Goal: Information Seeking & Learning: Learn about a topic

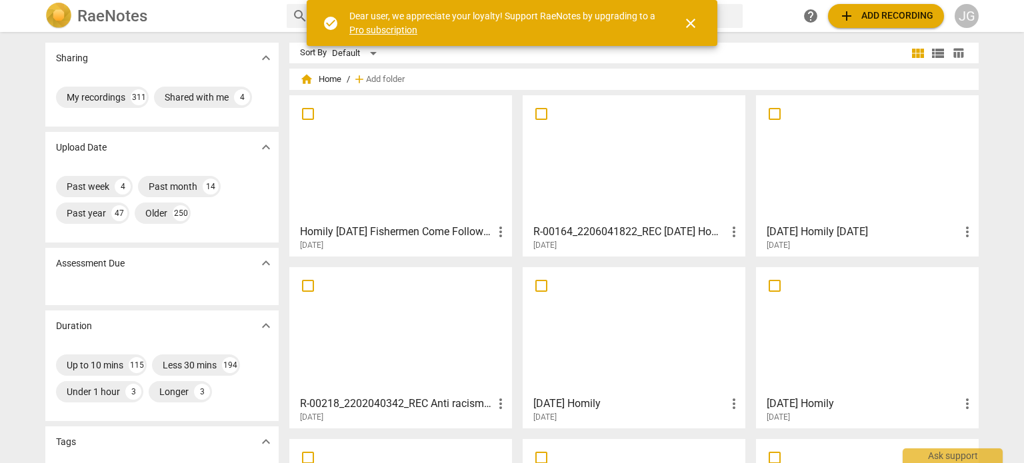
click at [666, 182] on div at bounding box center [633, 159] width 213 height 118
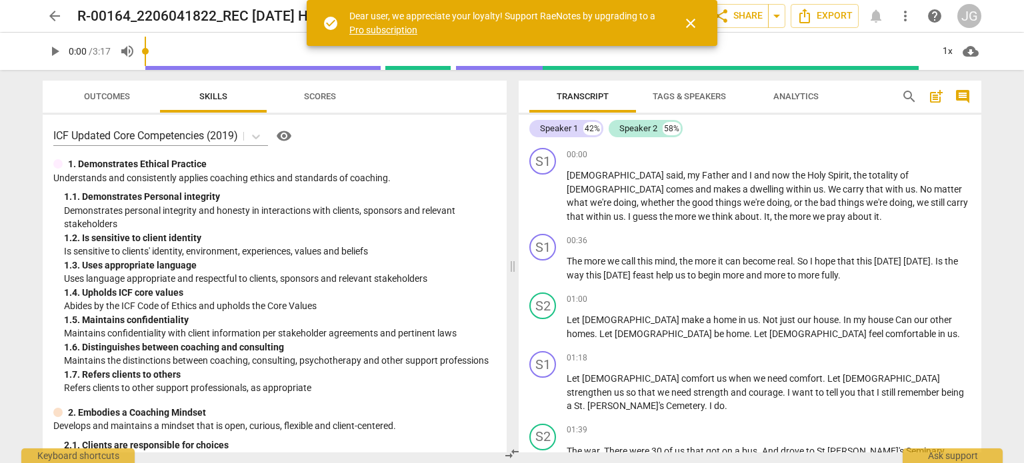
drag, startPoint x: 689, startPoint y: 23, endPoint x: 563, endPoint y: 25, distance: 126.7
click at [687, 23] on span "close" at bounding box center [691, 23] width 16 height 16
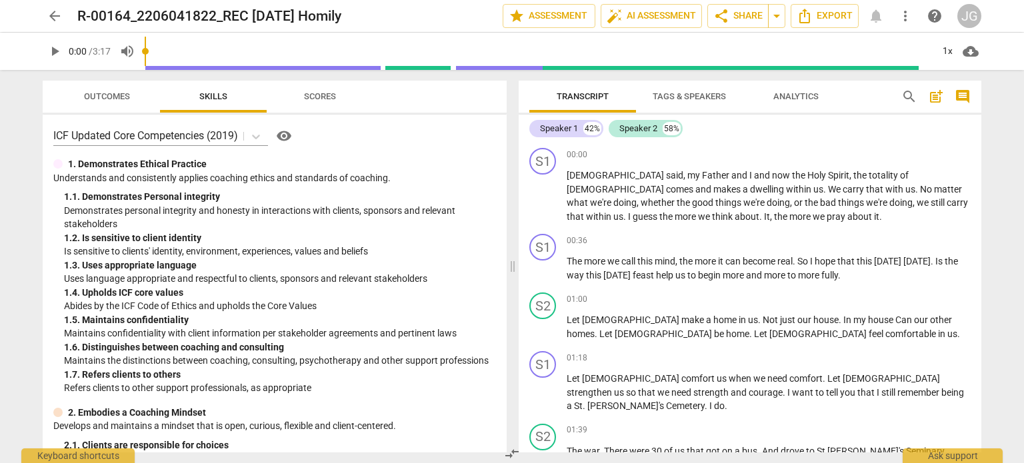
click at [56, 47] on span "play_arrow" at bounding box center [55, 51] width 16 height 16
click at [611, 313] on div "01:00 + Add competency keyboard_arrow_right Let [DEMOGRAPHIC_DATA] make a home …" at bounding box center [769, 317] width 404 height 48
click at [591, 323] on span "[DEMOGRAPHIC_DATA]" at bounding box center [631, 320] width 99 height 11
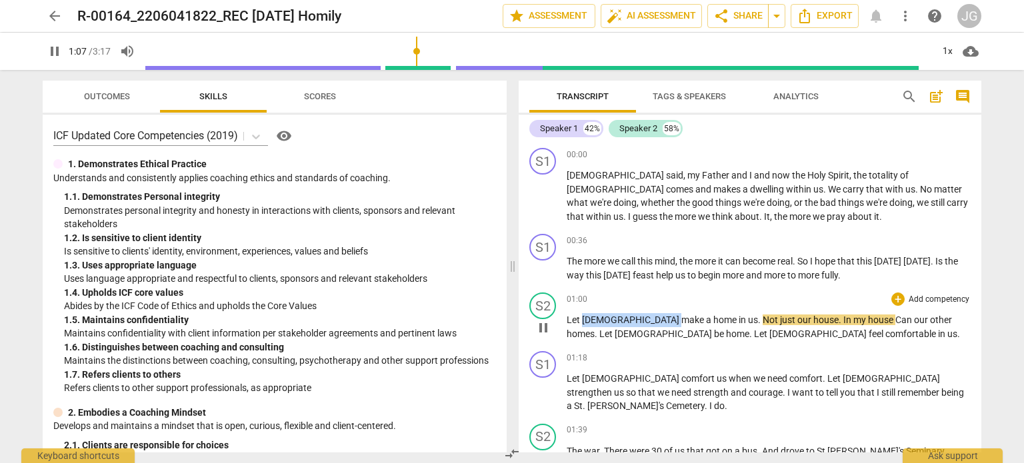
click at [591, 323] on span "[DEMOGRAPHIC_DATA]" at bounding box center [631, 320] width 99 height 11
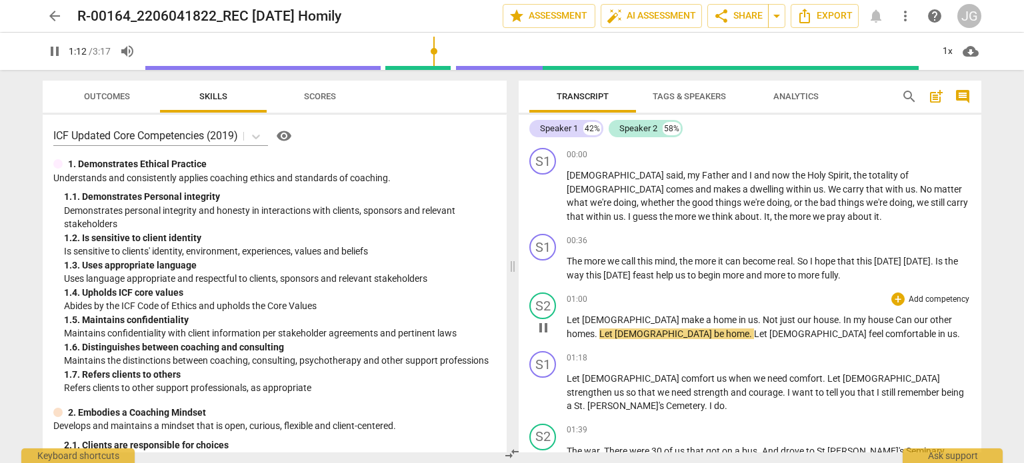
click at [853, 321] on span "my" at bounding box center [860, 320] width 15 height 11
click at [780, 321] on span "just" at bounding box center [788, 320] width 17 height 11
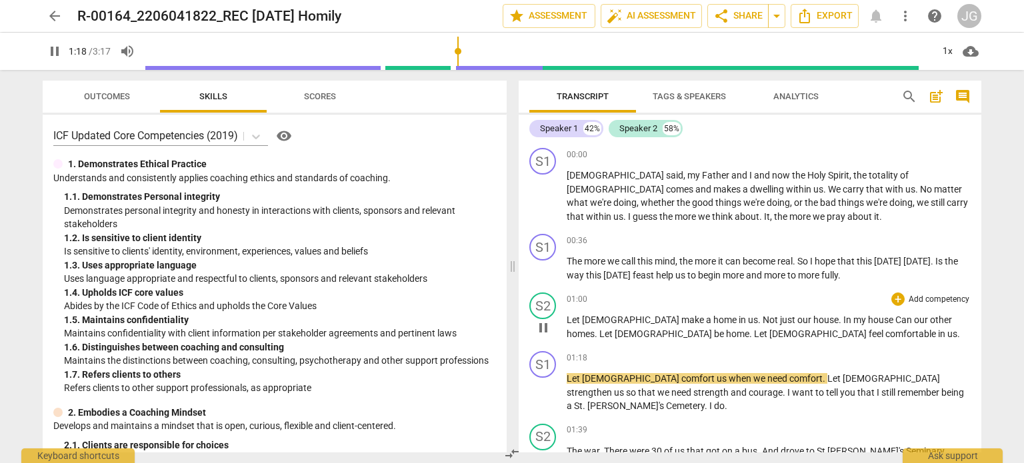
click at [853, 322] on span "my" at bounding box center [860, 320] width 15 height 11
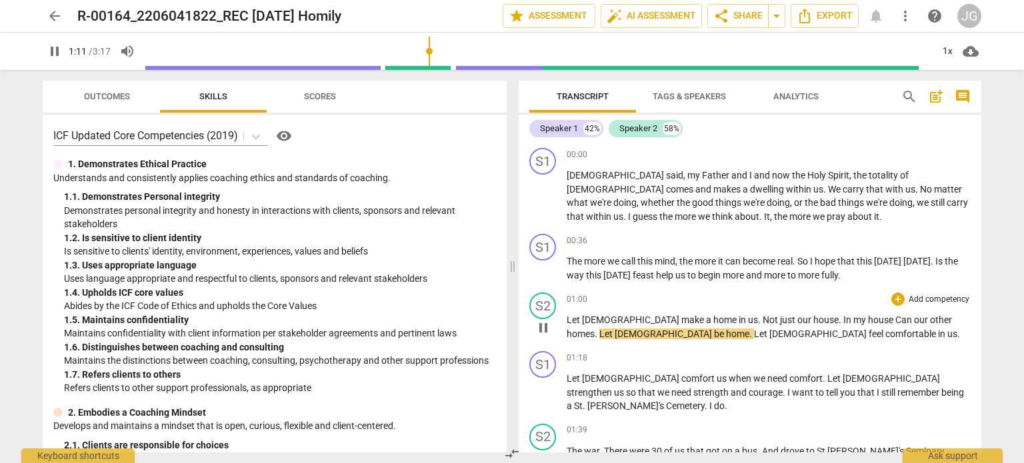
click at [930, 319] on span "other" at bounding box center [941, 320] width 22 height 11
type input "73"
click at [780, 322] on span "just" at bounding box center [788, 320] width 17 height 11
click at [868, 320] on span "house" at bounding box center [881, 320] width 27 height 11
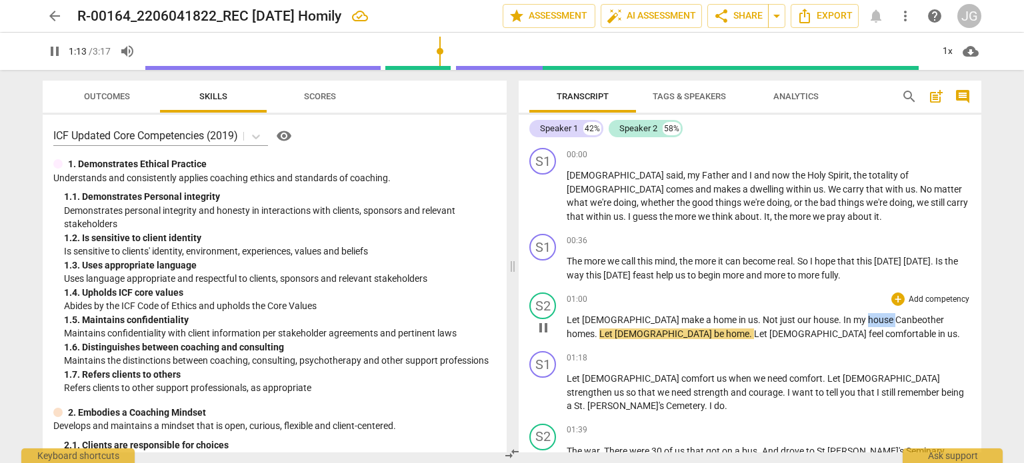
click at [868, 320] on span "house" at bounding box center [881, 320] width 27 height 11
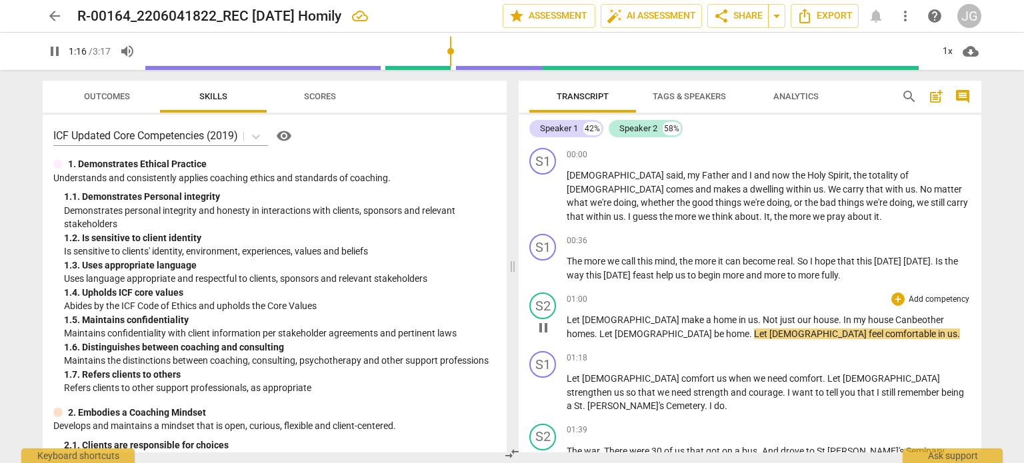
click at [706, 319] on span "a" at bounding box center [709, 320] width 7 height 11
click at [895, 322] on span "Can be" at bounding box center [908, 320] width 27 height 11
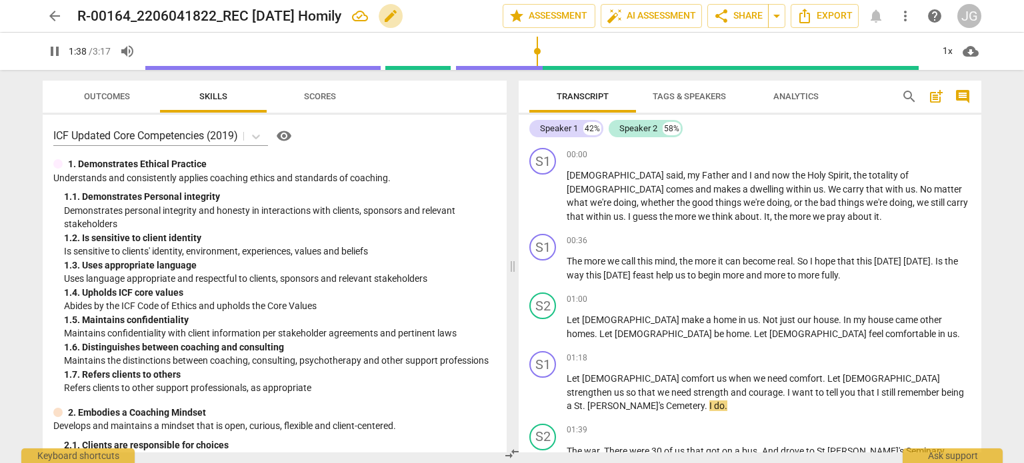
click at [399, 10] on span "edit" at bounding box center [391, 16] width 16 height 16
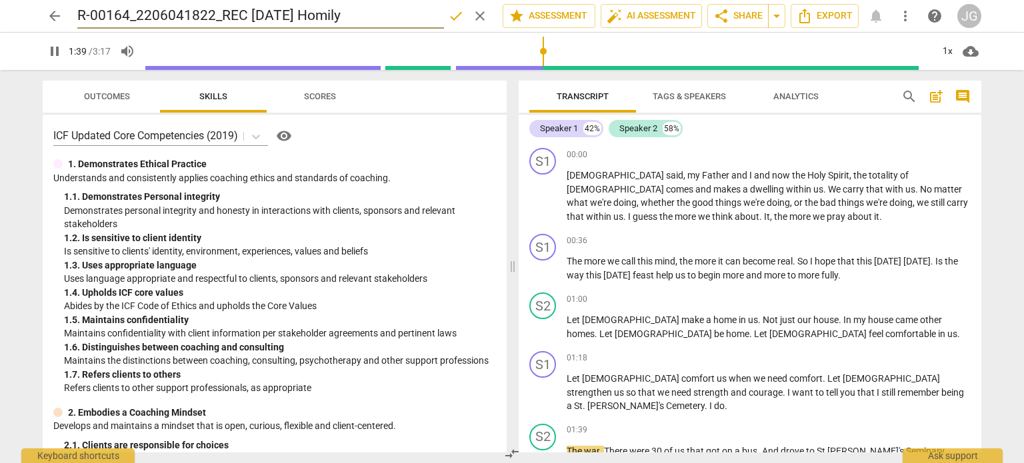
type input "100"
type input "R-00164_2206041822_REC [DATE] Homily"
type input "101"
type input "R-00164_2206041822_REC [DATE] Homily Pe"
type input "101"
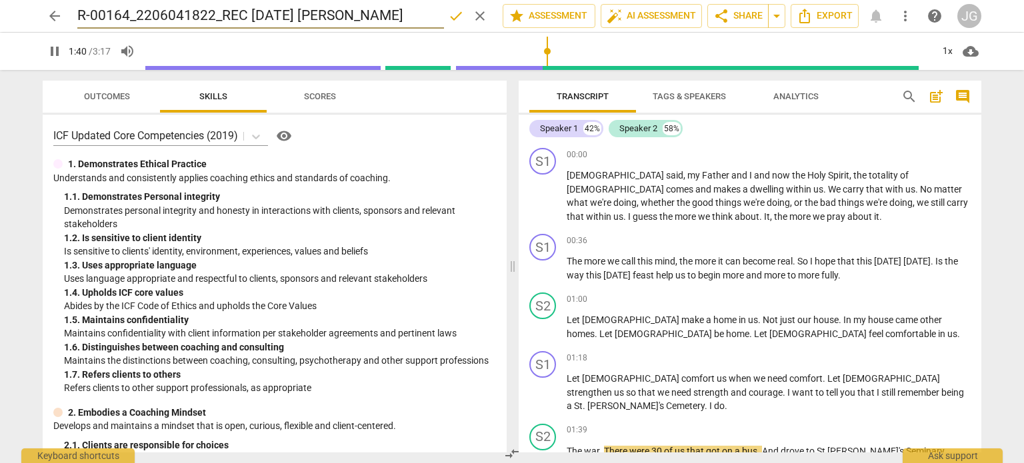
type input "R-00164_2206041822_REC [DATE] Homily Pent"
type input "101"
type input "R-00164_2206041822_REC [DATE] [PERSON_NAME]"
type input "102"
type input "R-00164_2206041822_REC [DATE] Homily Penteco"
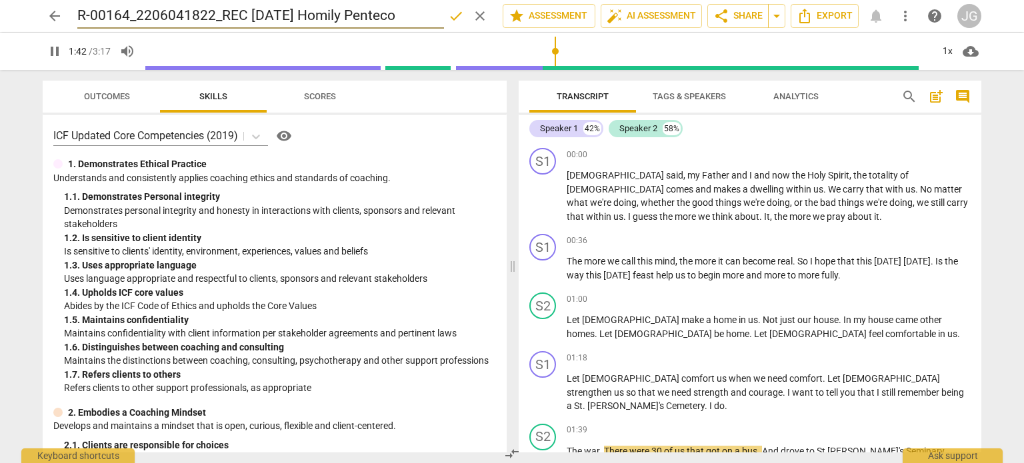
type input "103"
type input "R-00164_2206041822_REC [DATE] Homily Pentecos"
type input "103"
type input "R-00164_2206041822_REC [DATE] Homily [DATE]"
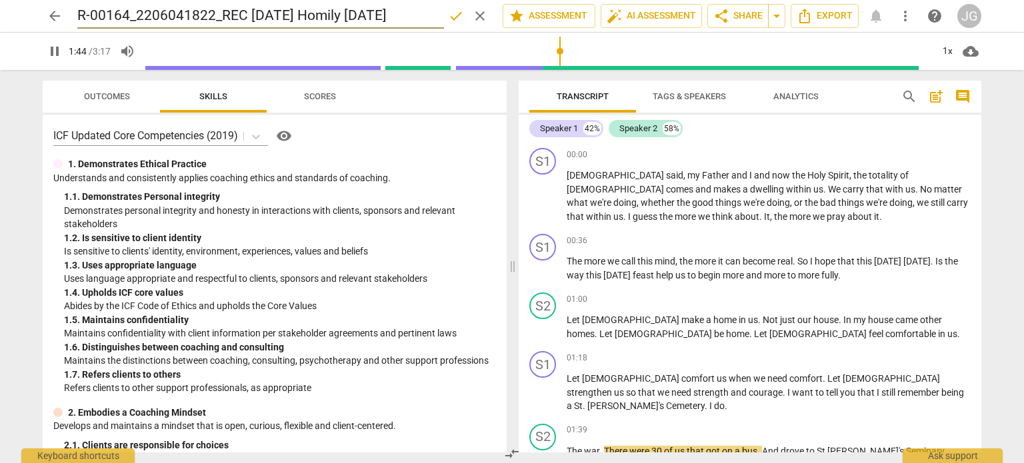
type input "104"
type input "R-00164_2206041822_REC [DATE] Homily [DATE]?"
drag, startPoint x: 219, startPoint y: 13, endPoint x: 18, endPoint y: 11, distance: 200.7
click at [18, 11] on div "arrow_back R-00164_2206041822_REC [DATE] Homily [DATE]? done clear star Assessm…" at bounding box center [512, 16] width 1003 height 32
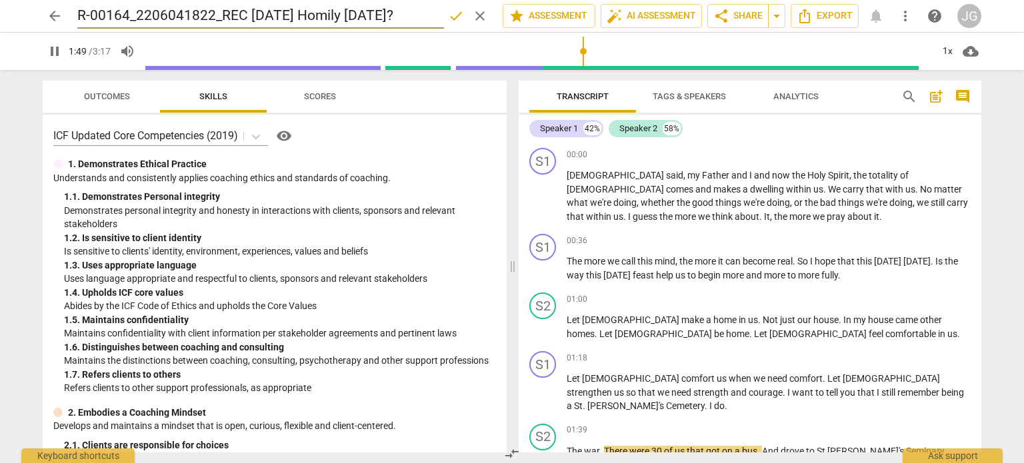
type input "110"
type input "SSat [DATE] Homily [DATE]?"
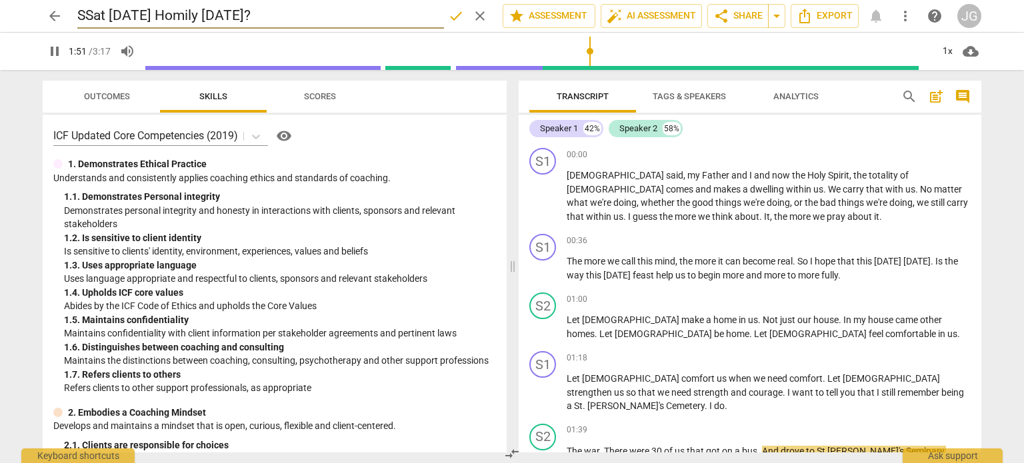
type input "112"
type input "[DATE] Homily [DATE]?"
type input "113"
type input "HSat [DATE] Homily [DATE]?"
type input "113"
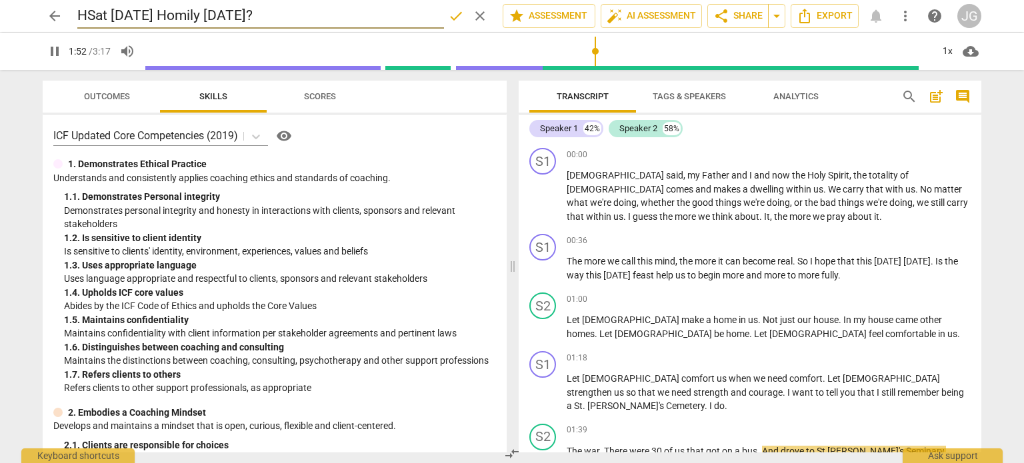
type input "HoSat [DATE] Homily [DATE]?"
type input "113"
type input "HomiSat [DATE] Homily [DATE]?"
type input "113"
type input "HomilSat [DATE] Homily [DATE]?"
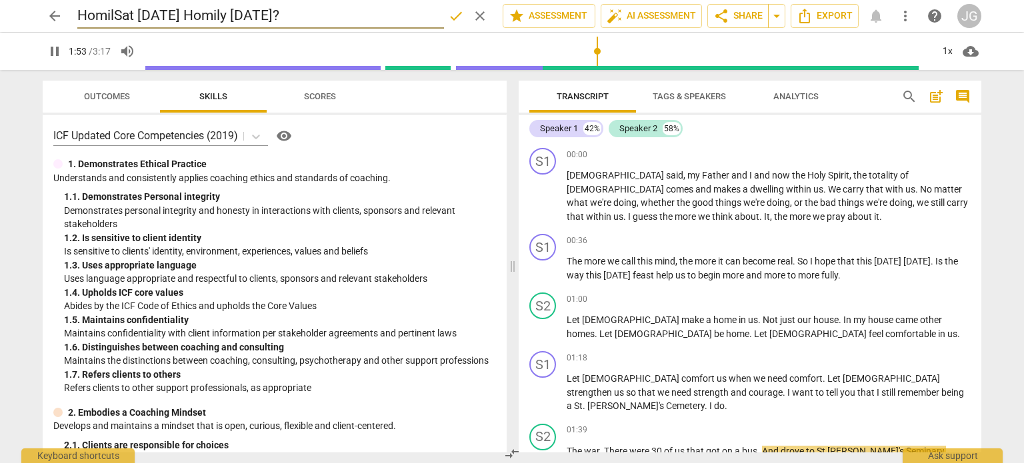
type input "114"
type input "[PERSON_NAME][DATE] Homily [DATE]?"
type input "114"
type input "Homily ShoSat [DATE] Homily [DATE]?"
type input "115"
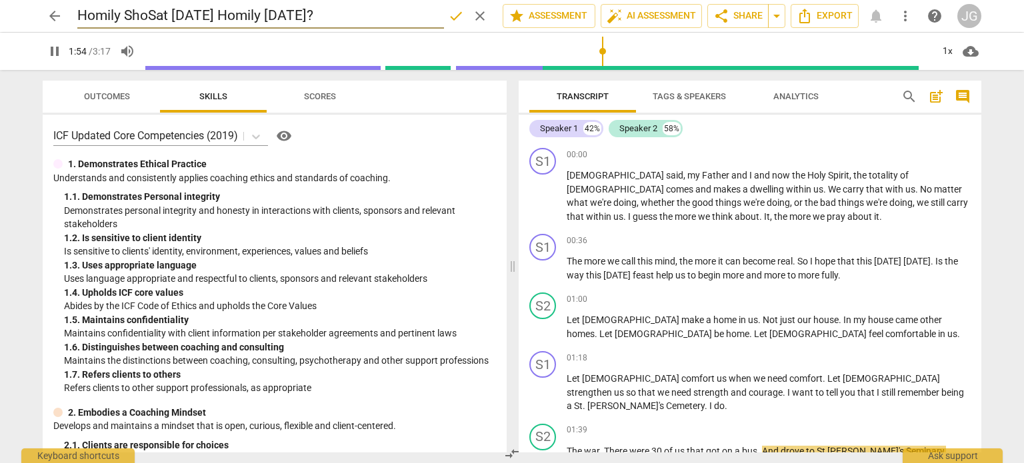
type input "[PERSON_NAME] [DATE] Homily [DATE]?"
type input "115"
type input "Homily ShortSat [DATE] Homily [DATE]?"
type input "116"
type input "Homily Short [DATE] Homily [DATE]?"
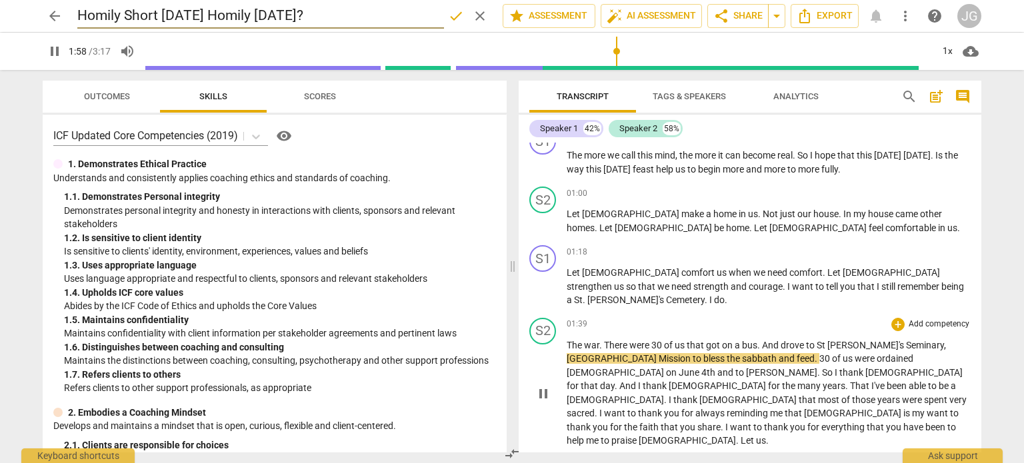
scroll to position [115, 0]
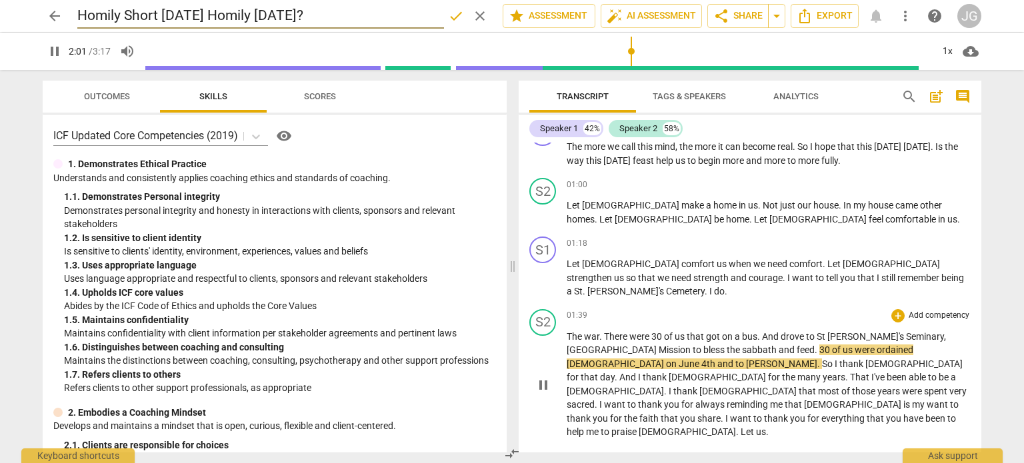
type input "122"
type input "Homily Short [DATE] Homily [DATE]?"
click at [703, 345] on span "bless" at bounding box center [714, 350] width 23 height 11
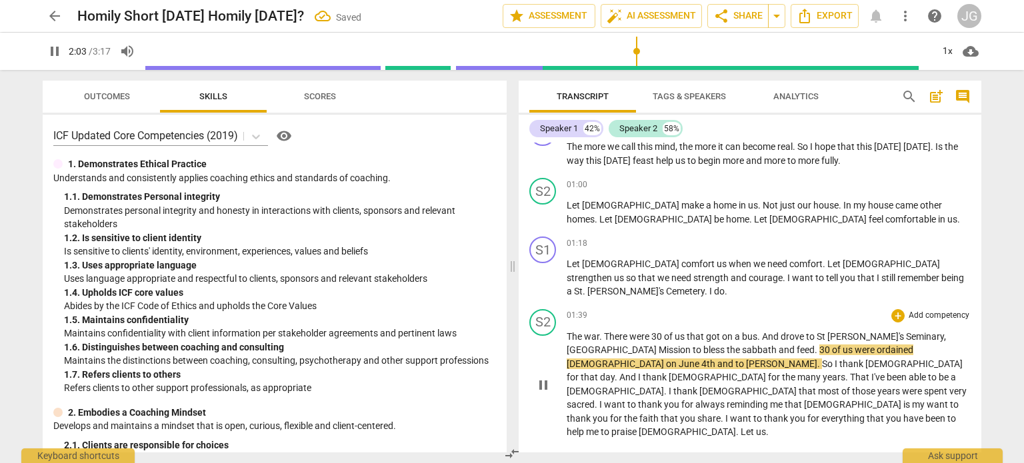
type input "123"
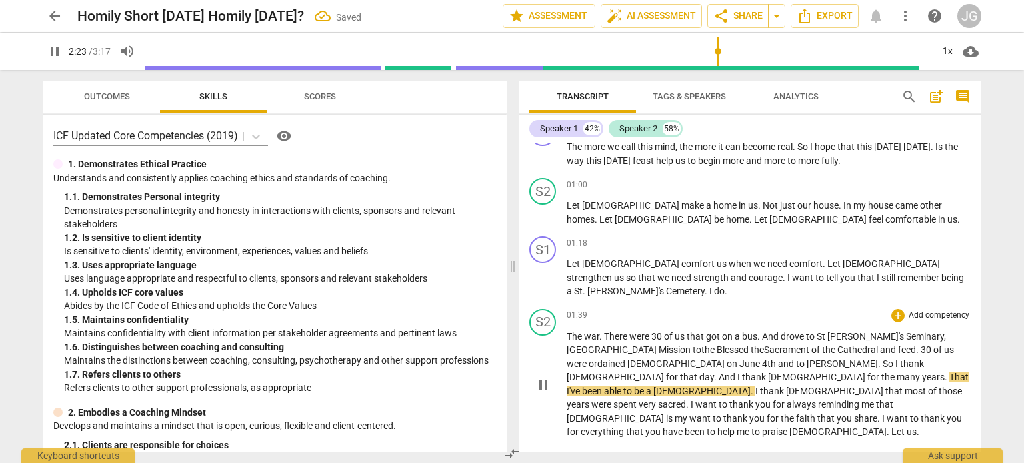
click at [659, 345] on span "Mission" at bounding box center [676, 350] width 34 height 11
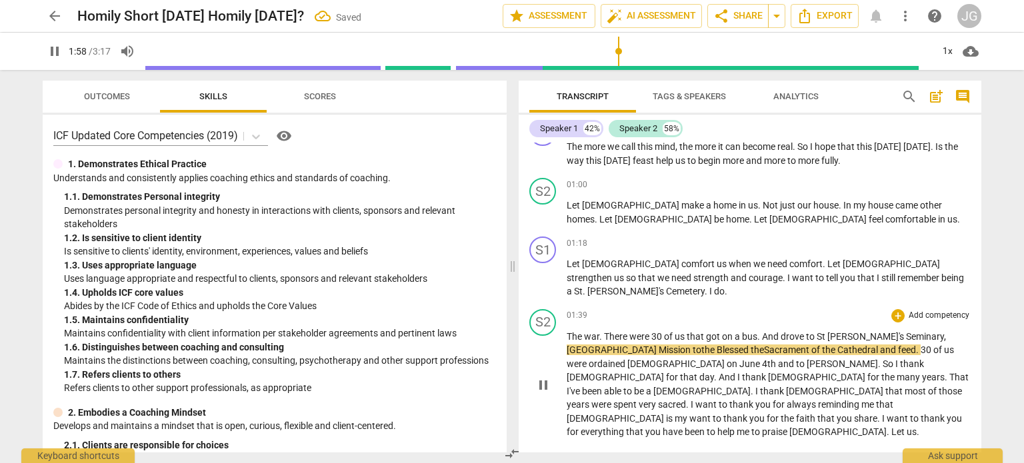
click at [659, 345] on span "Mission" at bounding box center [676, 350] width 34 height 11
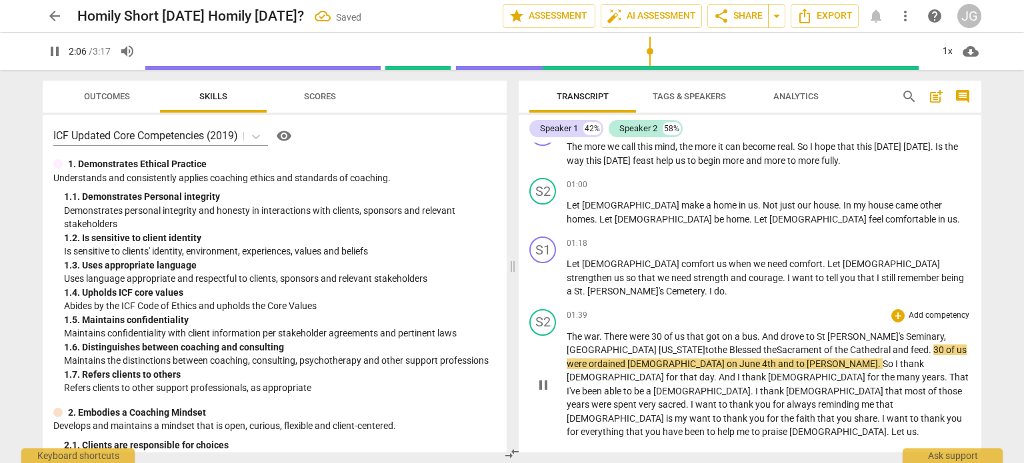
click at [929, 345] on span "." at bounding box center [931, 350] width 5 height 11
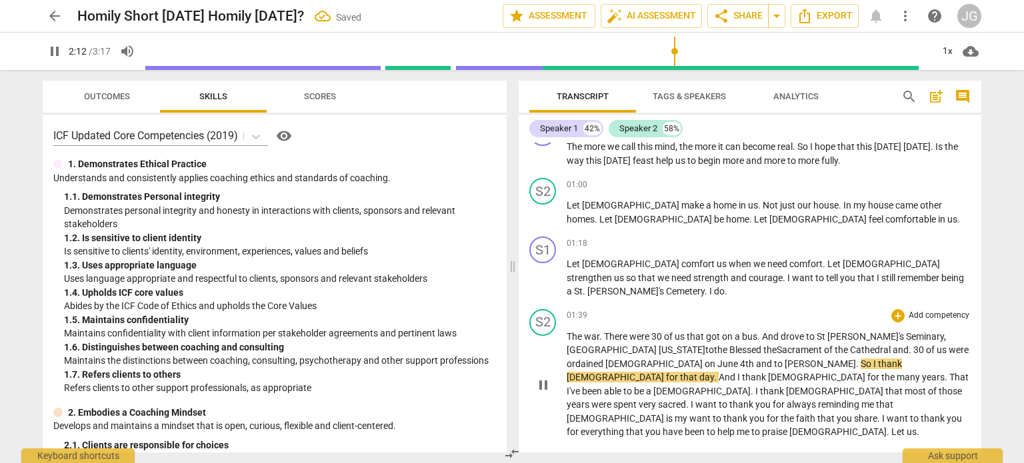
click at [785, 359] on span "[PERSON_NAME]" at bounding box center [820, 364] width 71 height 11
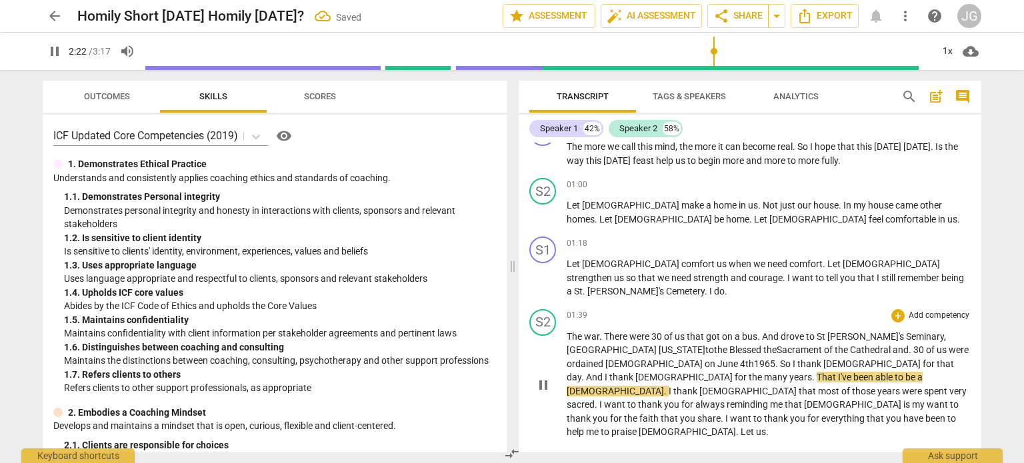
click at [817, 372] on span "." at bounding box center [814, 377] width 5 height 11
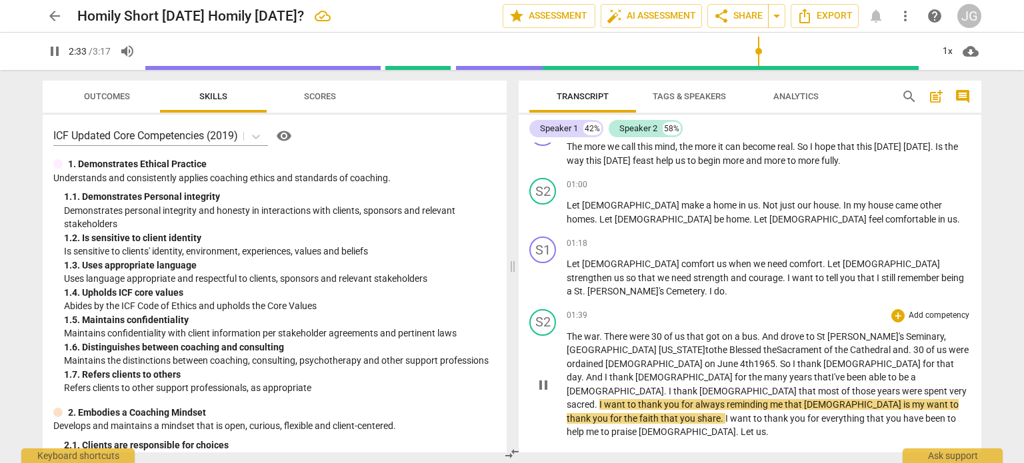
click at [595, 399] on span "sacred" at bounding box center [581, 404] width 28 height 11
click at [819, 399] on span "that" at bounding box center [828, 404] width 19 height 11
click at [761, 399] on span "reminding" at bounding box center [782, 404] width 43 height 11
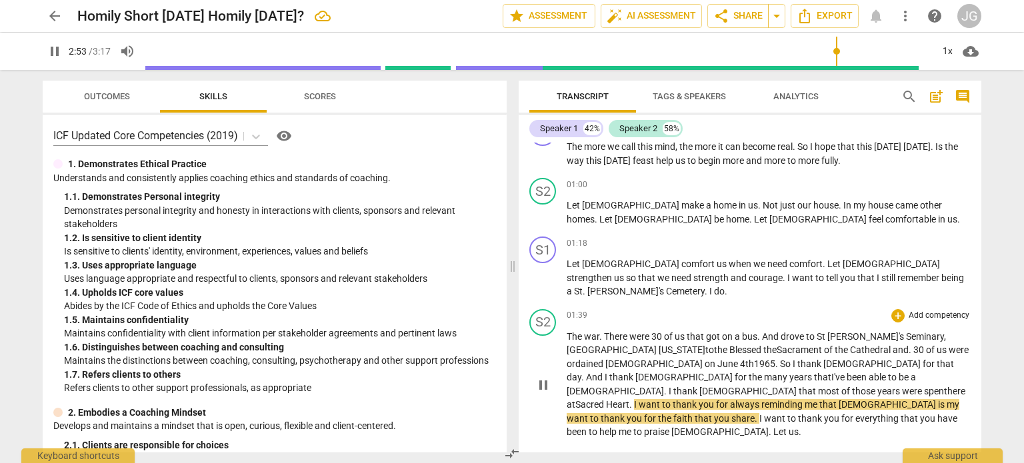
click at [761, 399] on span "reminding" at bounding box center [782, 404] width 43 height 11
click at [947, 399] on span "my" at bounding box center [953, 404] width 13 height 11
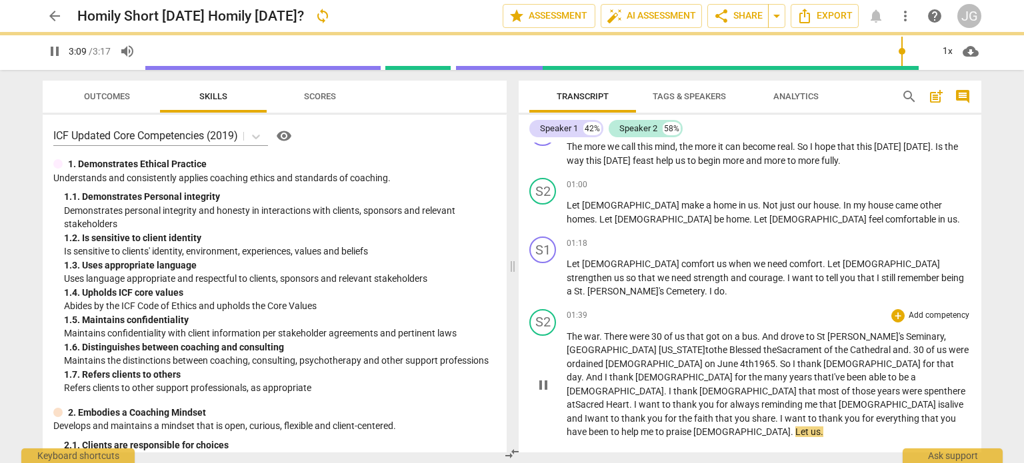
click at [839, 399] on span "[DEMOGRAPHIC_DATA]" at bounding box center [888, 404] width 99 height 11
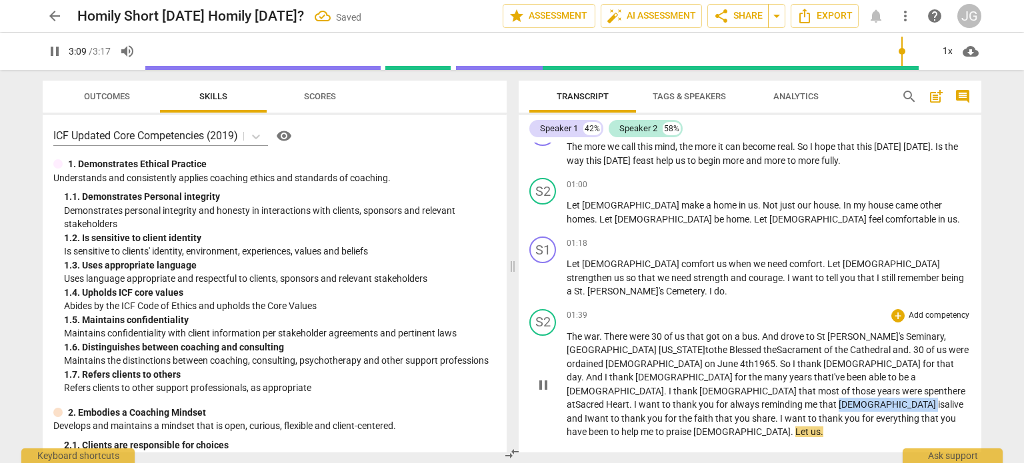
click at [839, 399] on span "[DEMOGRAPHIC_DATA]" at bounding box center [888, 404] width 99 height 11
click at [823, 427] on span "." at bounding box center [822, 432] width 3 height 11
type input "197"
click at [749, 461] on span "Export" at bounding box center [750, 469] width 56 height 16
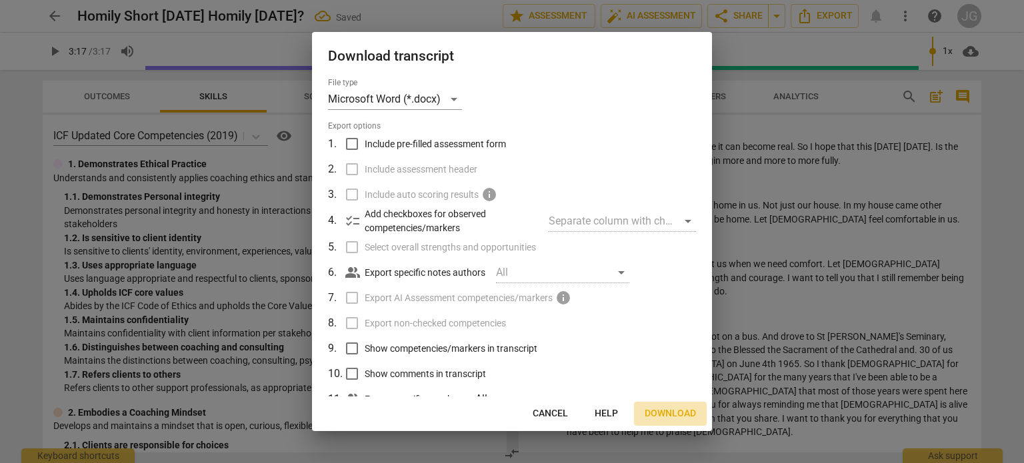
click at [674, 413] on span "Download" at bounding box center [670, 413] width 51 height 13
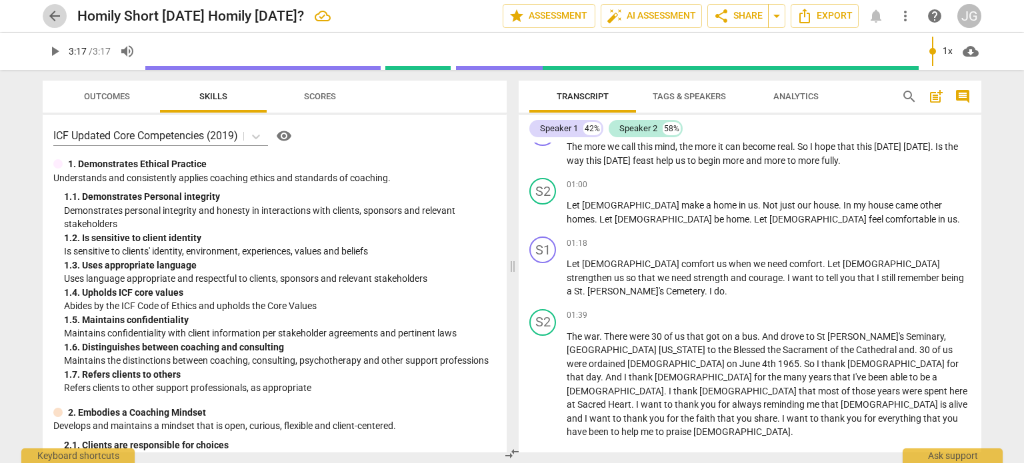
click at [51, 17] on span "arrow_back" at bounding box center [55, 16] width 16 height 16
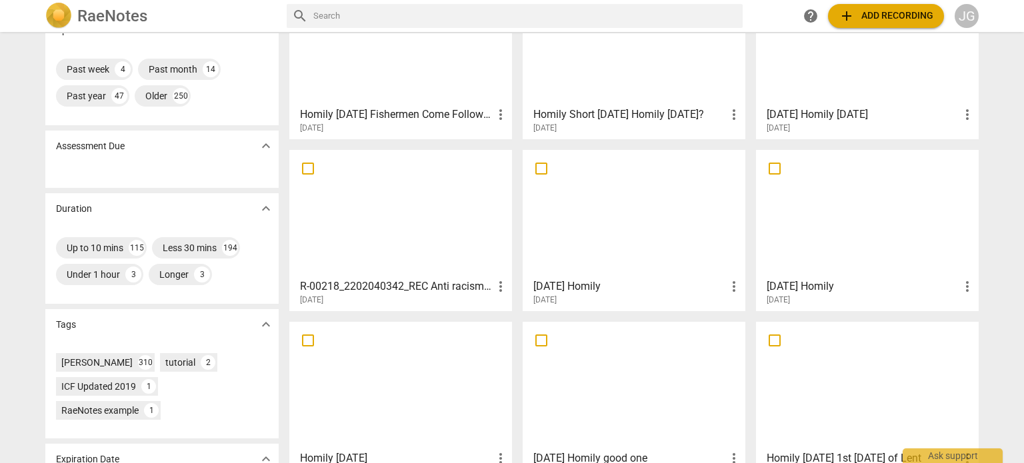
scroll to position [133, 0]
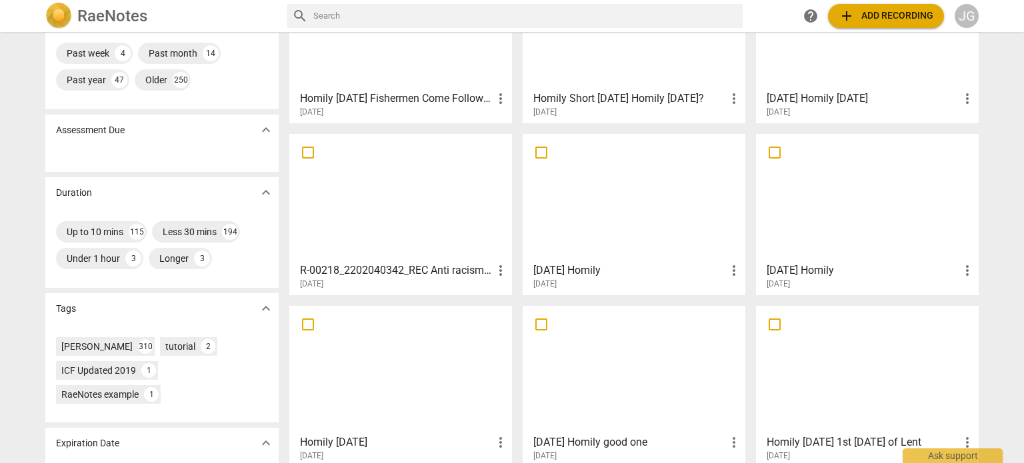
click at [836, 63] on div at bounding box center [867, 26] width 213 height 118
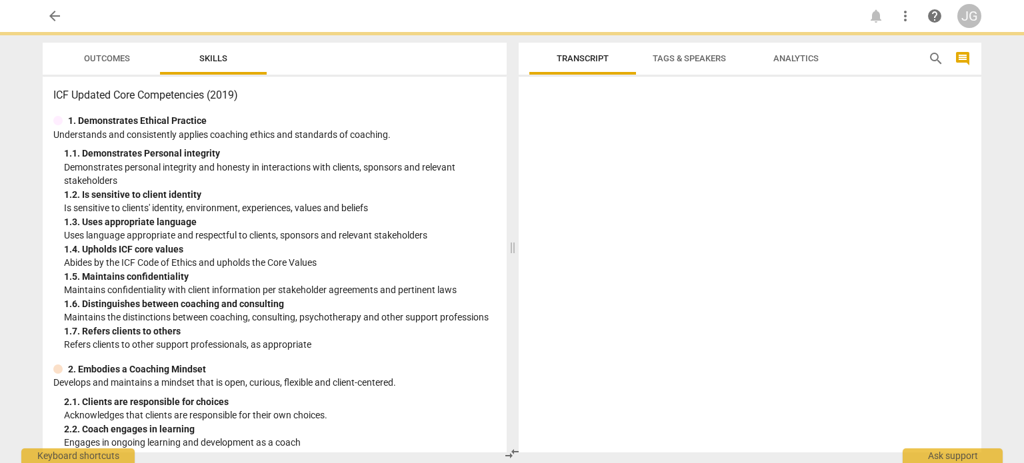
click at [837, 63] on span "Analytics" at bounding box center [796, 59] width 107 height 18
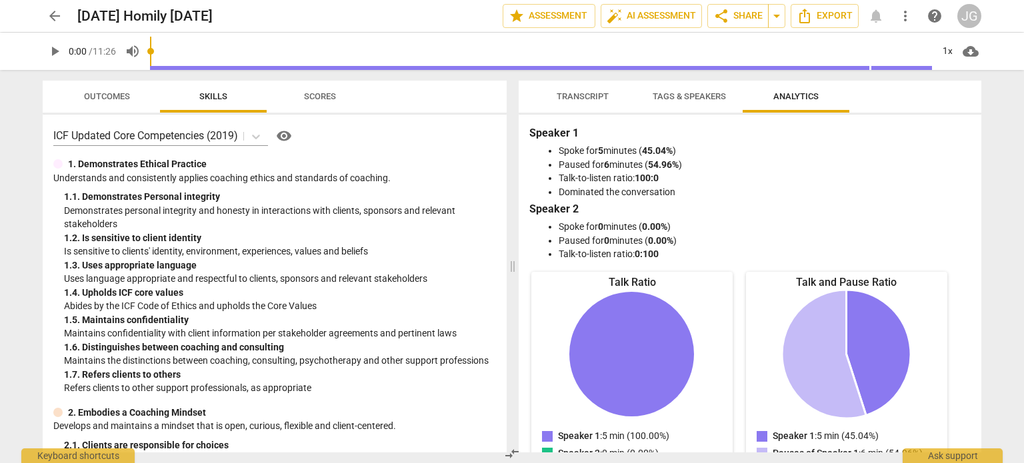
click at [596, 91] on span "Transcript" at bounding box center [583, 96] width 52 height 10
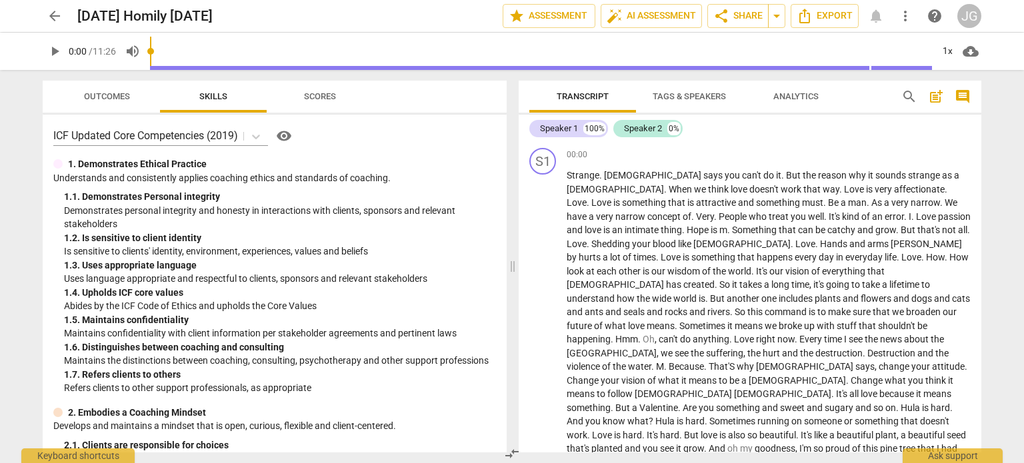
click at [53, 47] on span "play_arrow" at bounding box center [55, 51] width 16 height 16
click at [56, 51] on span "pause" at bounding box center [55, 51] width 16 height 16
drag, startPoint x: 171, startPoint y: 53, endPoint x: 83, endPoint y: 44, distance: 88.4
click at [150, 44] on input "range" at bounding box center [541, 51] width 782 height 43
click at [55, 49] on span "play_arrow" at bounding box center [55, 51] width 16 height 16
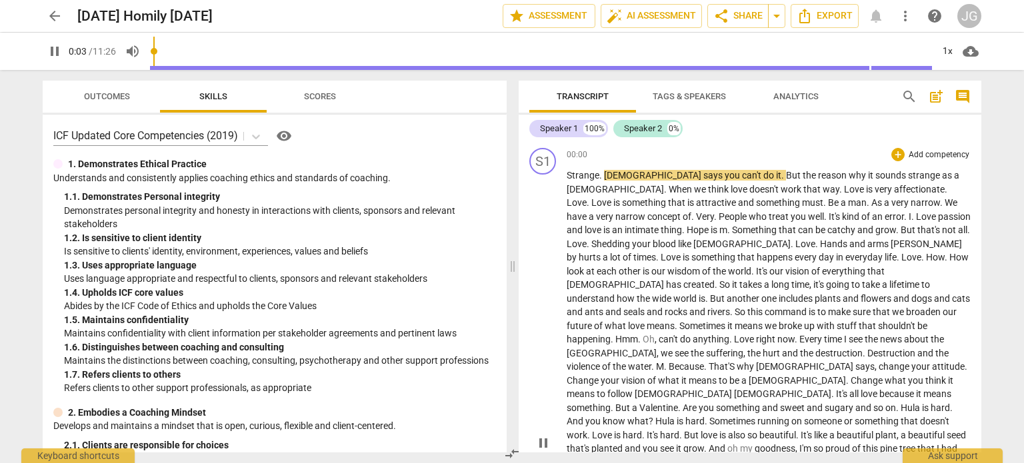
click at [568, 175] on span "Strange" at bounding box center [583, 175] width 33 height 11
type input "8"
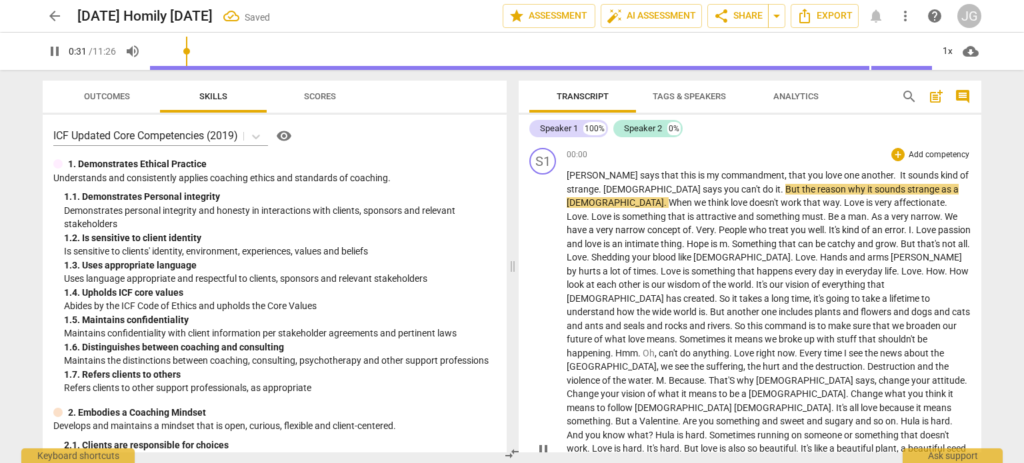
click at [587, 175] on span "[PERSON_NAME] says that this is my commandment, that you love one another. It s…" at bounding box center [768, 182] width 402 height 25
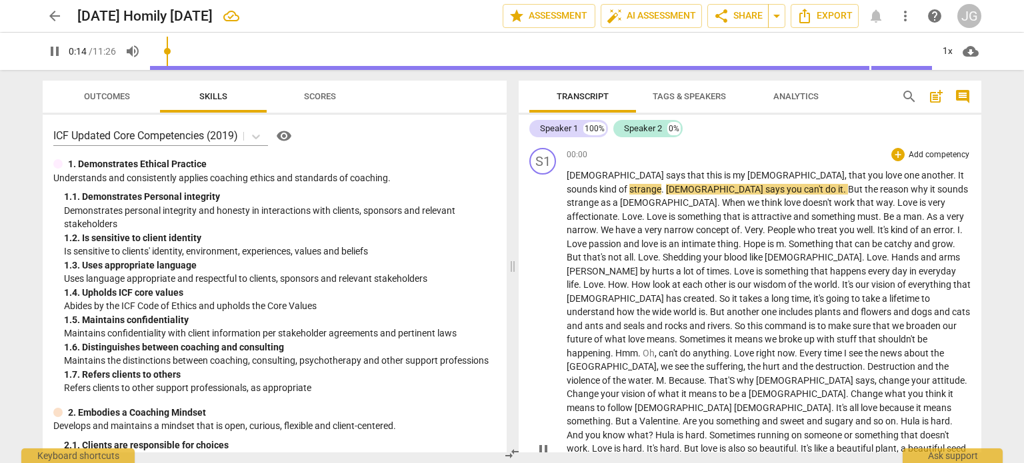
click at [666, 184] on span "." at bounding box center [663, 189] width 5 height 11
type input "16"
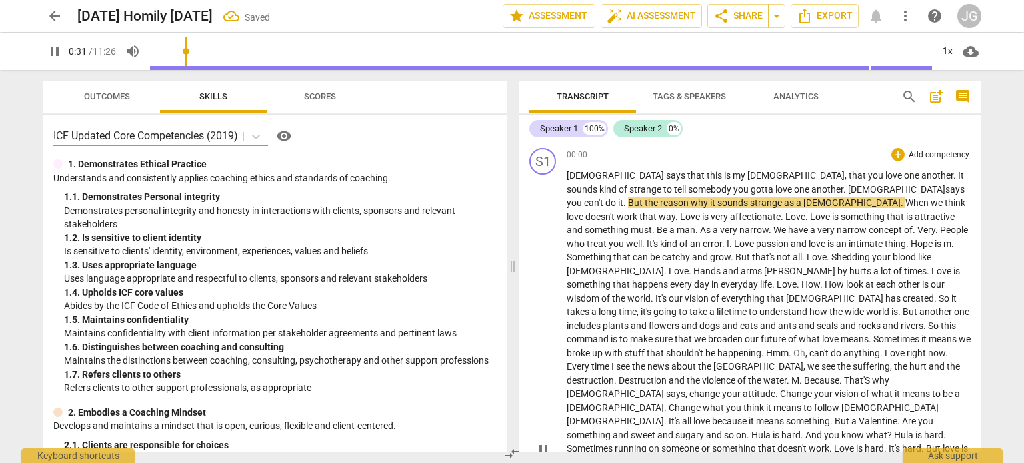
click at [585, 175] on span "[DEMOGRAPHIC_DATA]" at bounding box center [616, 175] width 99 height 11
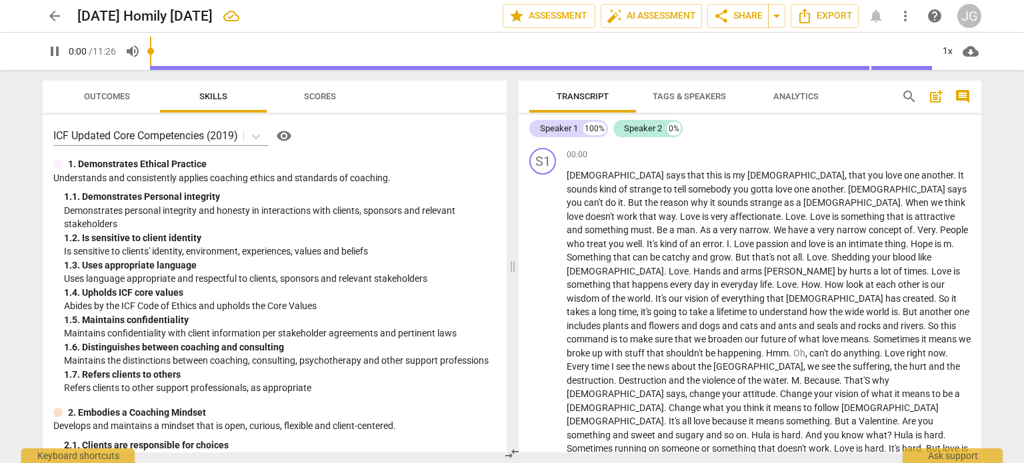
drag, startPoint x: 169, startPoint y: 52, endPoint x: 141, endPoint y: 49, distance: 27.5
click at [150, 49] on input "range" at bounding box center [541, 51] width 782 height 43
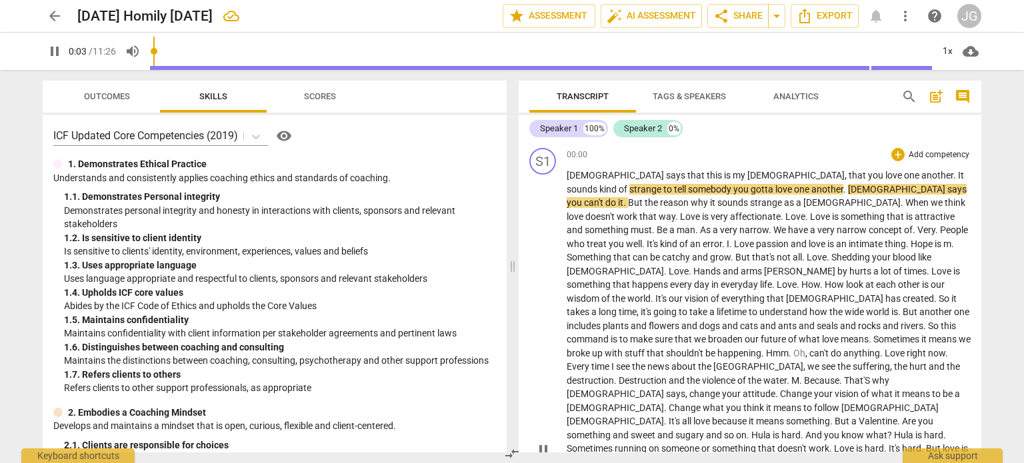
click at [567, 175] on span "[DEMOGRAPHIC_DATA]" at bounding box center [616, 175] width 99 height 11
type input "4"
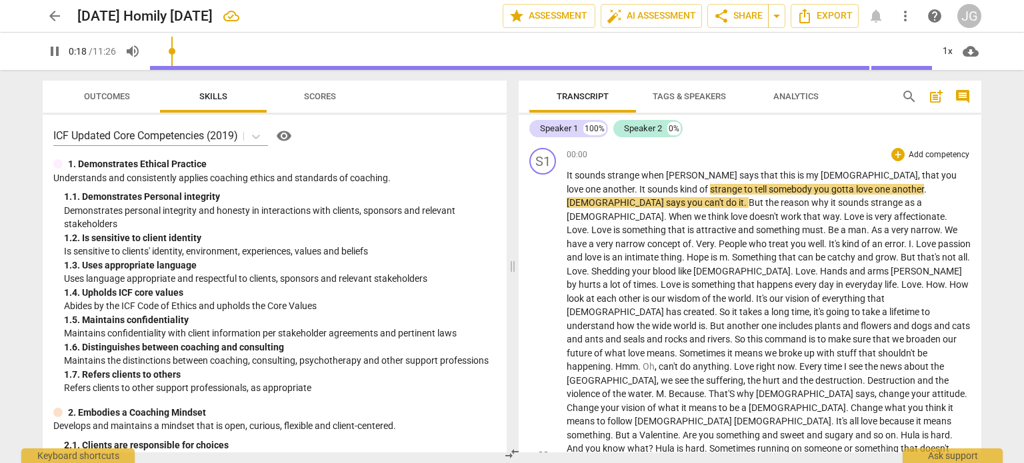
click at [856, 186] on span "love" at bounding box center [865, 189] width 19 height 11
click at [949, 191] on span "." at bounding box center [950, 189] width 3 height 11
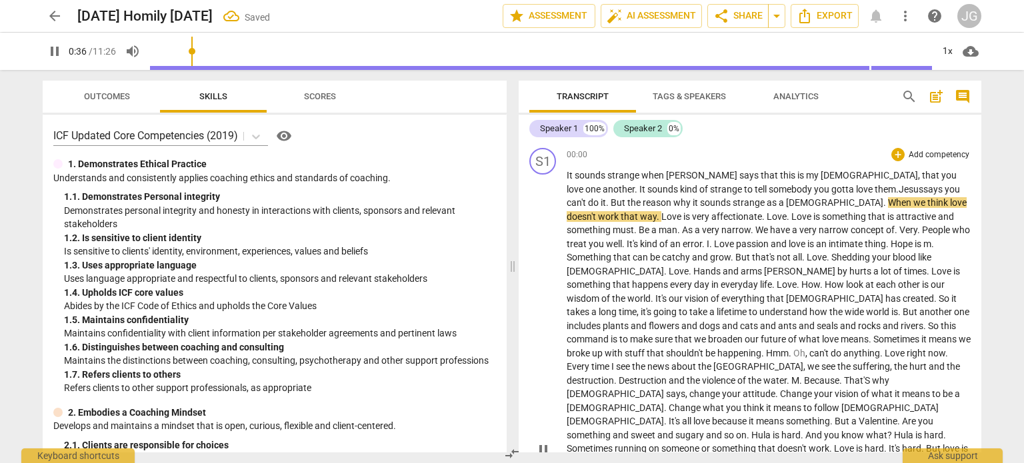
click at [755, 188] on span "tell" at bounding box center [762, 189] width 14 height 11
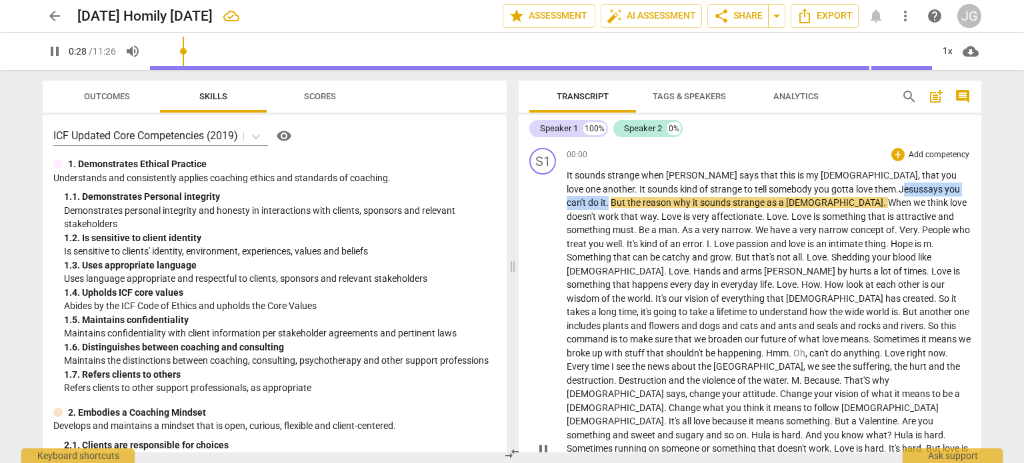
drag, startPoint x: 931, startPoint y: 189, endPoint x: 824, endPoint y: 191, distance: 106.7
click at [824, 191] on p "It sounds strange when [PERSON_NAME] says that this is my commandment , that yo…" at bounding box center [769, 449] width 404 height 561
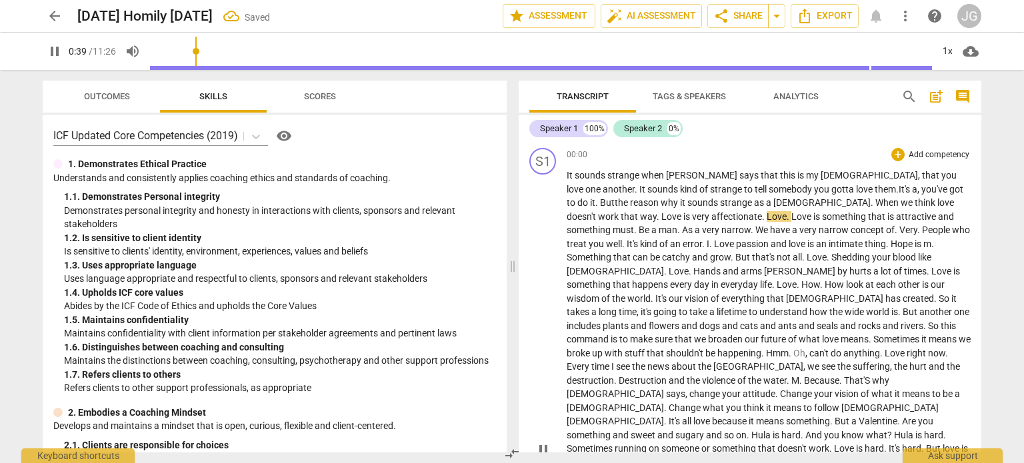
click at [592, 195] on p "It sounds strange when [PERSON_NAME] says that this is my commandment , that yo…" at bounding box center [769, 449] width 404 height 561
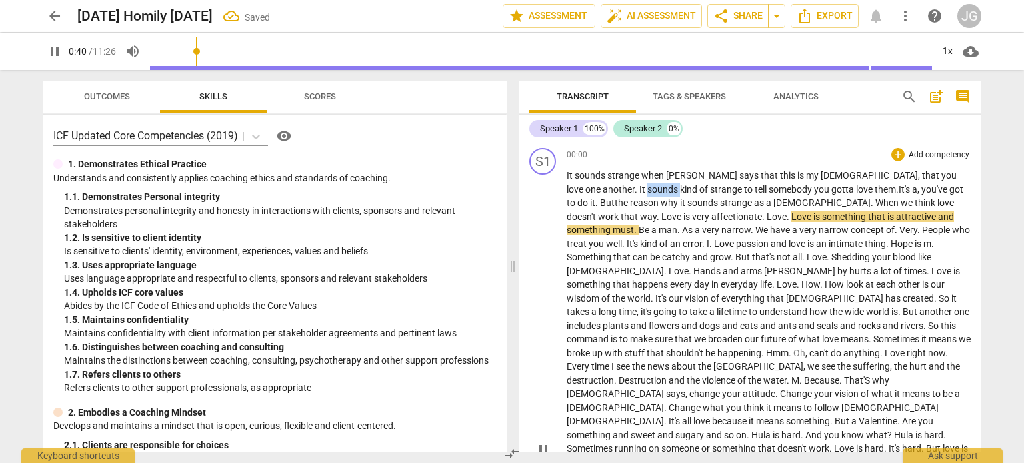
click at [592, 195] on p "It sounds strange when [PERSON_NAME] says that this is my commandment , that yo…" at bounding box center [769, 449] width 404 height 561
click at [630, 207] on span "reason" at bounding box center [645, 202] width 31 height 11
click at [875, 203] on span "When" at bounding box center [887, 202] width 25 height 11
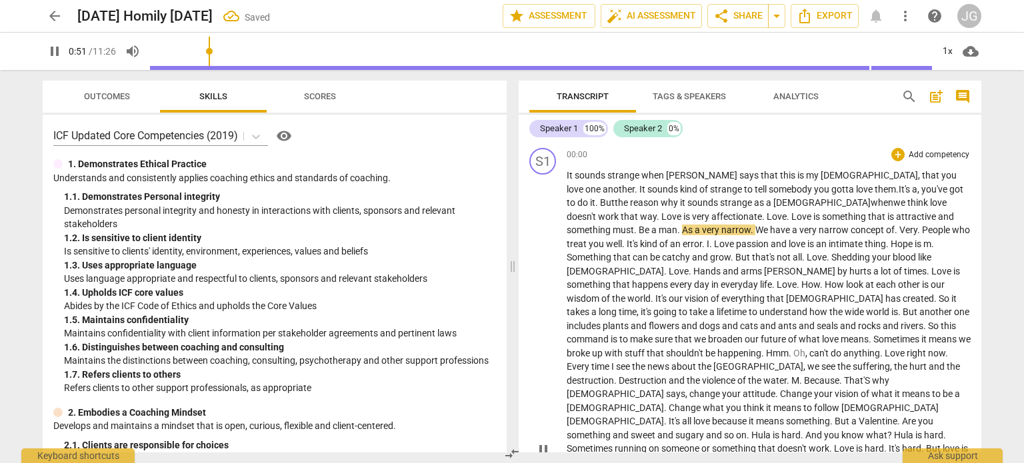
click at [907, 203] on span "think" at bounding box center [918, 202] width 23 height 11
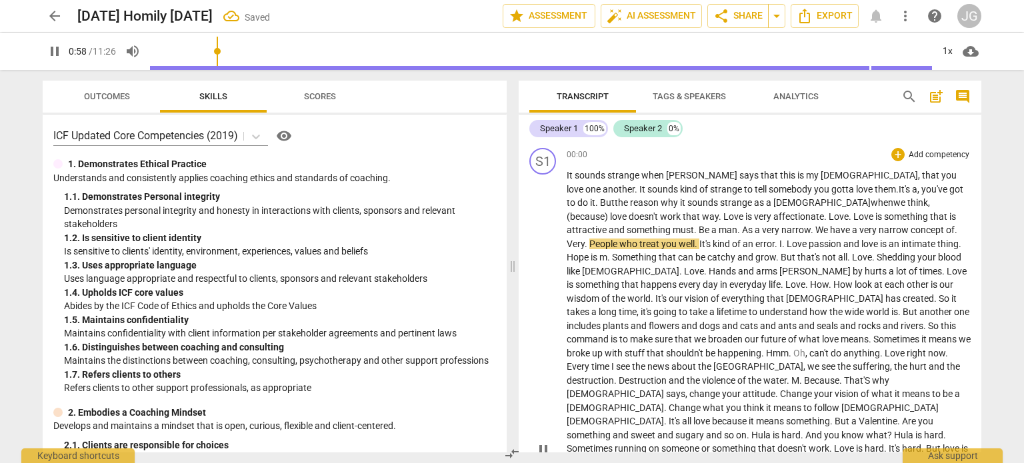
click at [671, 210] on p "It sounds strange when [PERSON_NAME] says that this is my commandment , that yo…" at bounding box center [769, 449] width 404 height 561
click at [773, 218] on span "affectionate" at bounding box center [798, 216] width 51 height 11
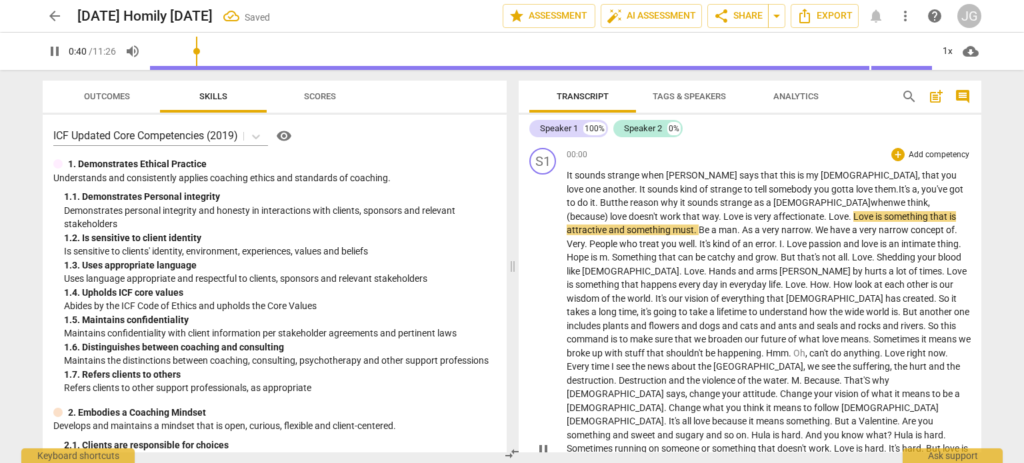
click at [849, 217] on span "." at bounding box center [851, 216] width 5 height 11
click at [887, 218] on span "something" at bounding box center [910, 216] width 46 height 11
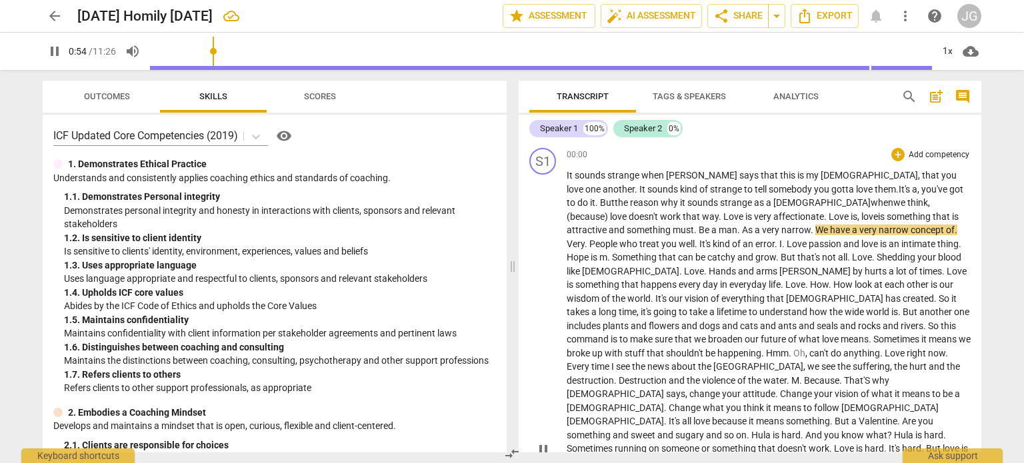
click at [829, 216] on span "Love is," at bounding box center [844, 216] width 31 height 11
click at [673, 225] on span "something" at bounding box center [650, 230] width 46 height 11
click at [673, 230] on span "must" at bounding box center [683, 230] width 21 height 11
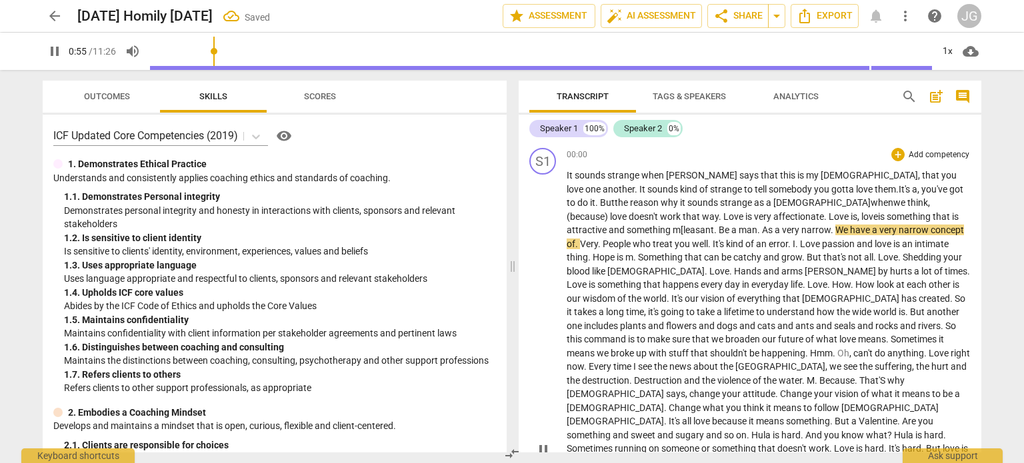
click at [673, 233] on span "m[leasant" at bounding box center [693, 230] width 41 height 11
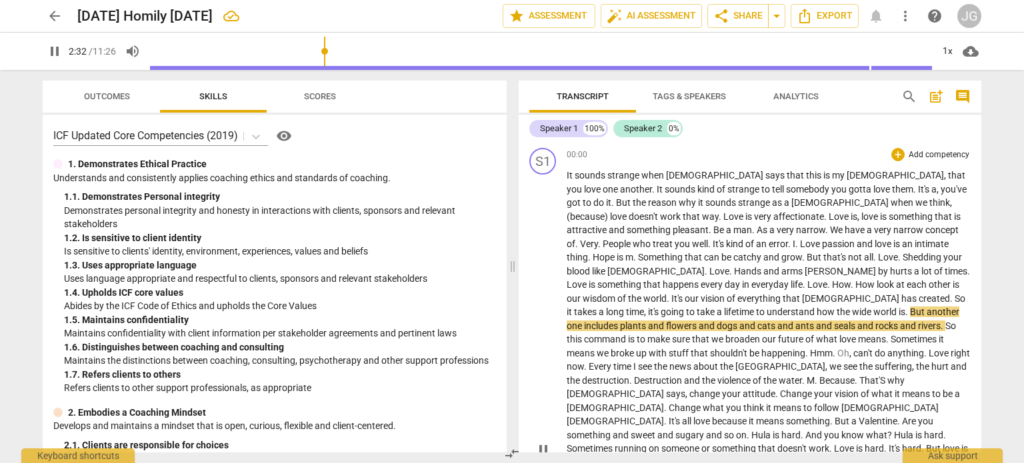
click at [873, 311] on span "world" at bounding box center [885, 312] width 25 height 11
type input "154"
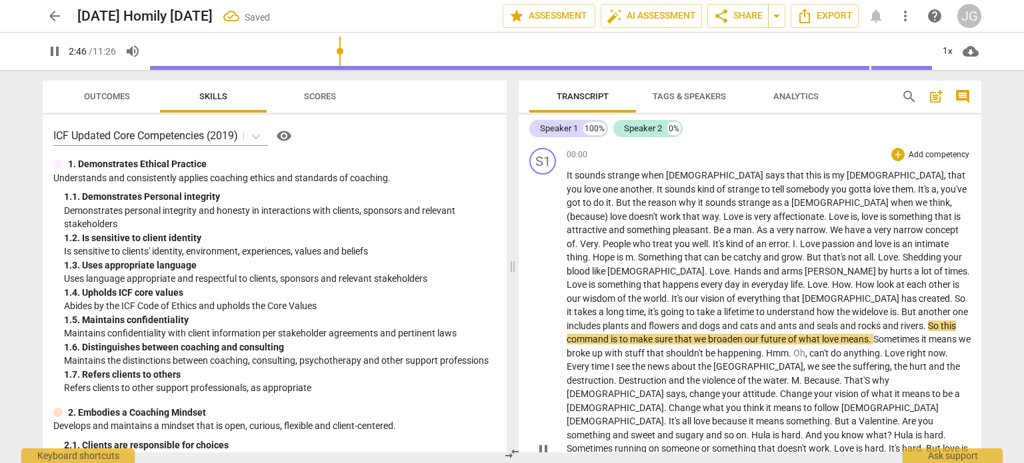
click at [928, 325] on span "So" at bounding box center [934, 326] width 13 height 11
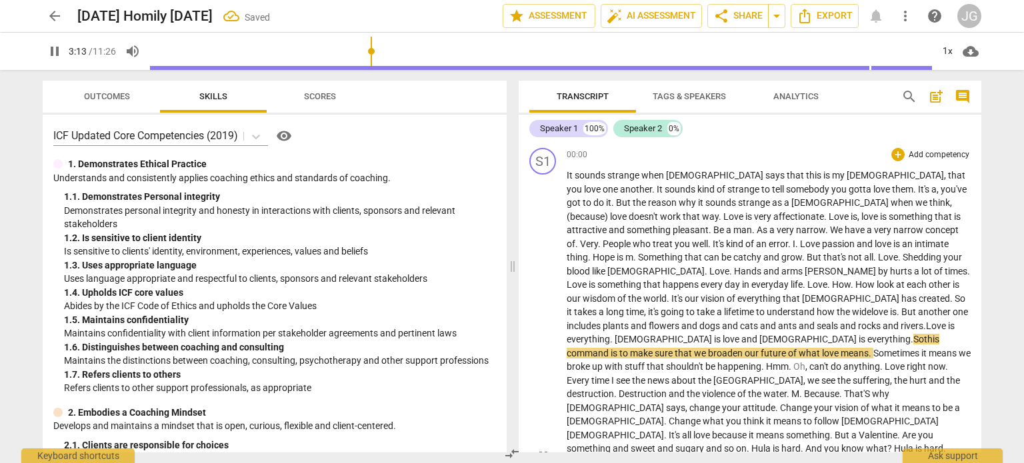
click at [599, 307] on span "takes" at bounding box center [586, 312] width 25 height 11
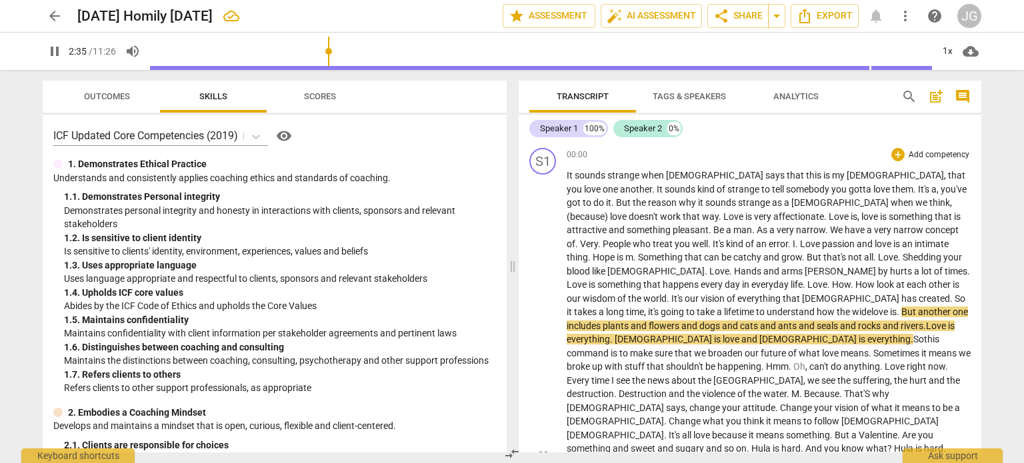
click at [852, 310] on span "wide love" at bounding box center [870, 312] width 36 height 11
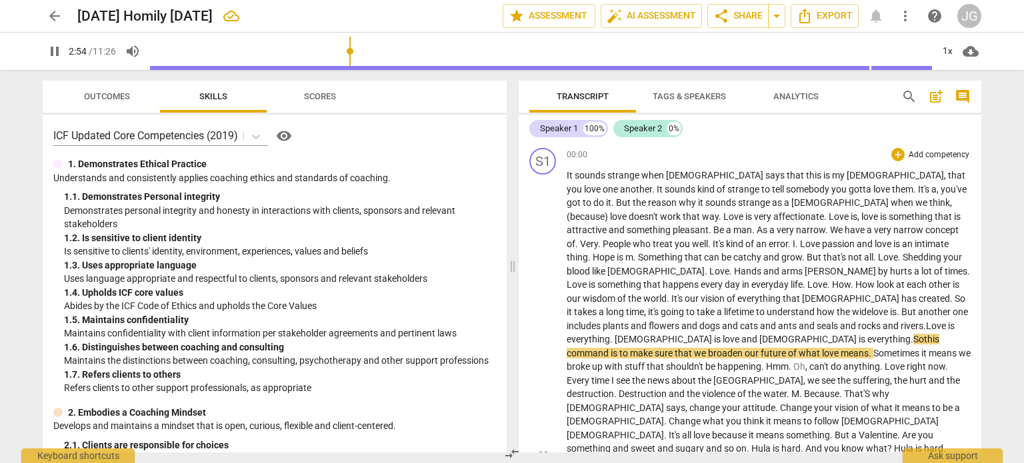
click at [907, 324] on p "It sounds strange when [PERSON_NAME] says that this is my commandment , that yo…" at bounding box center [769, 456] width 404 height 574
click at [742, 325] on span ". Love is everything. [DEMOGRAPHIC_DATA] is love and [DEMOGRAPHIC_DATA] is in e…" at bounding box center [761, 333] width 388 height 25
click at [660, 318] on p "It sounds strange when [PERSON_NAME] says that this is my commandment , that yo…" at bounding box center [769, 456] width 404 height 574
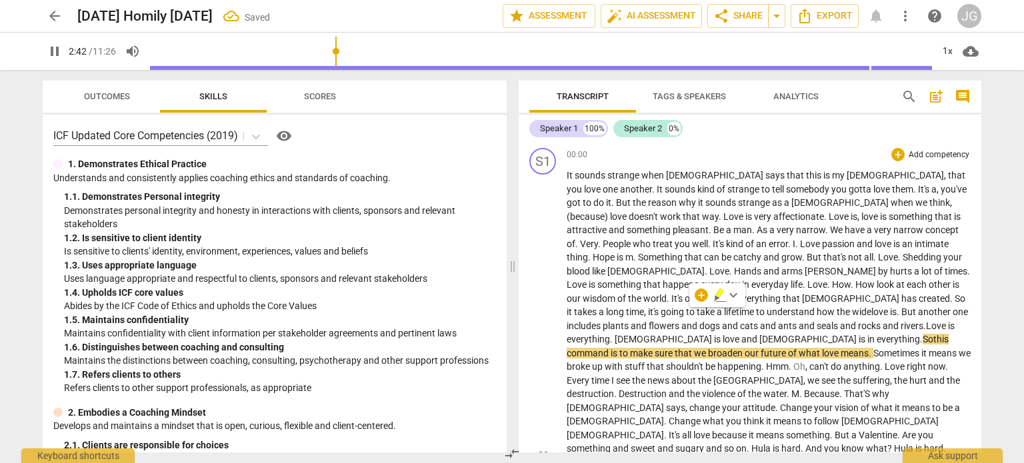
click at [611, 348] on span "command" at bounding box center [589, 353] width 44 height 11
click at [840, 327] on span "and" at bounding box center [849, 326] width 18 height 11
click at [923, 338] on span "So" at bounding box center [928, 339] width 11 height 11
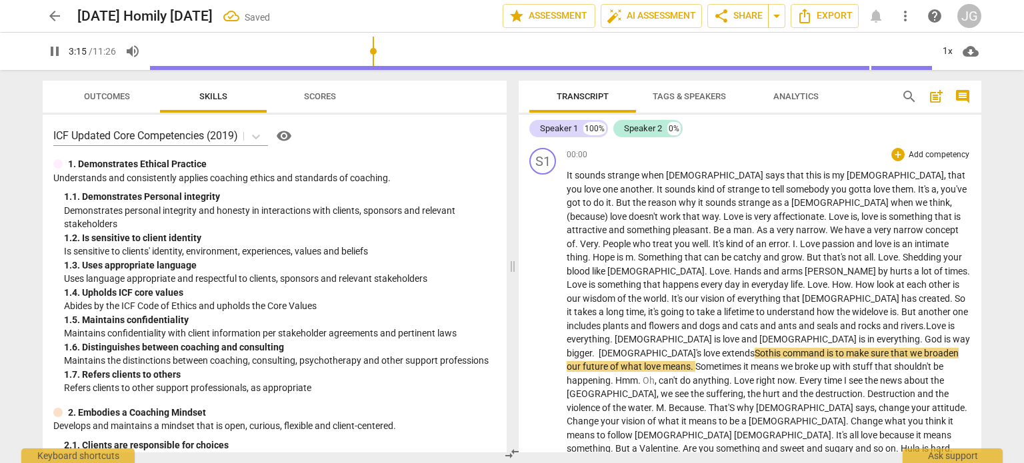
click at [799, 348] on span "command" at bounding box center [805, 353] width 44 height 11
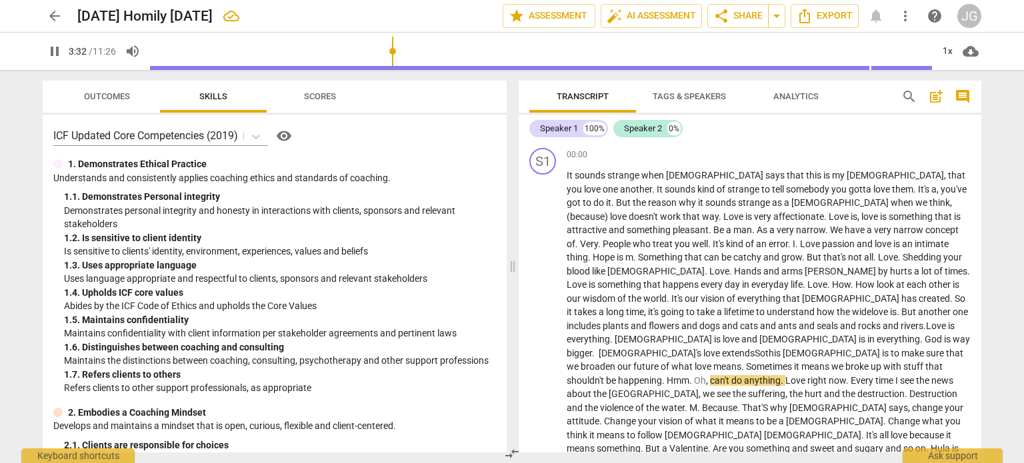
type input "213"
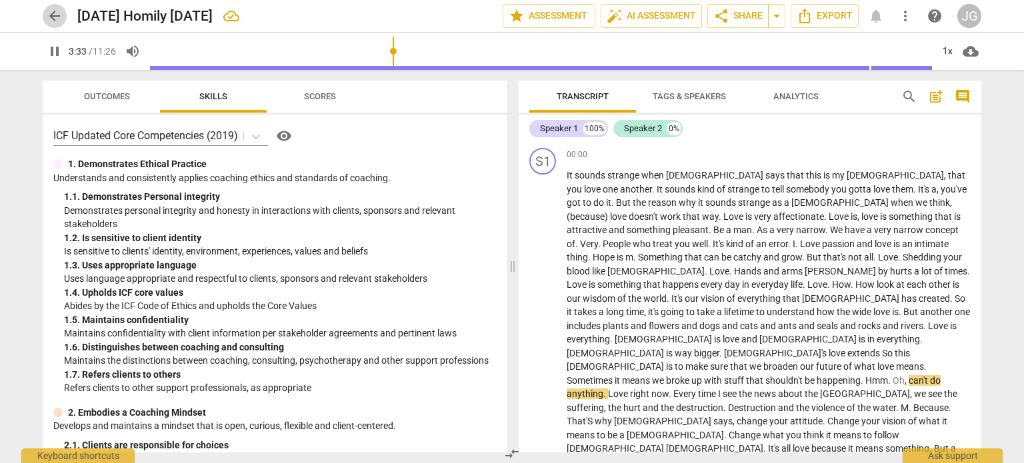
click at [55, 14] on span "arrow_back" at bounding box center [55, 16] width 16 height 16
